Goal: Find specific page/section: Find specific page/section

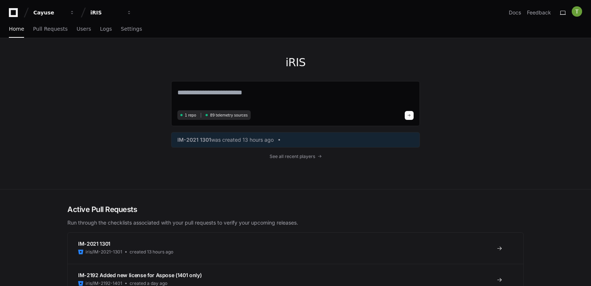
click at [343, 43] on div "iRIS 1 repo 89 telemetry sources IM-2021 1301 was created 13 hours ago See all …" at bounding box center [295, 113] width 249 height 151
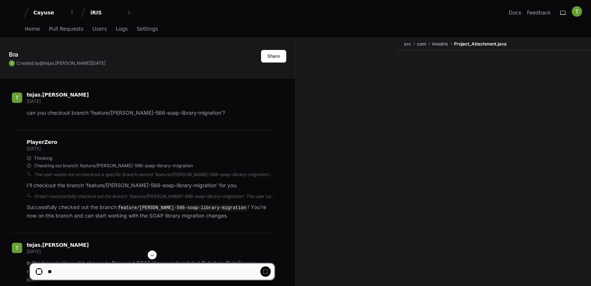
scroll to position [6559, 0]
